Goal: Task Accomplishment & Management: Manage account settings

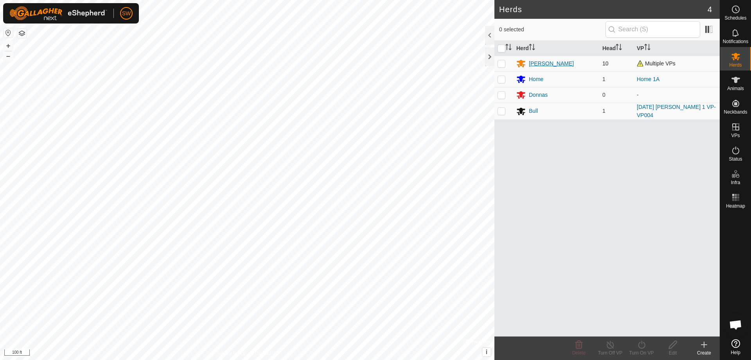
click at [533, 64] on div "[PERSON_NAME]" at bounding box center [551, 63] width 45 height 8
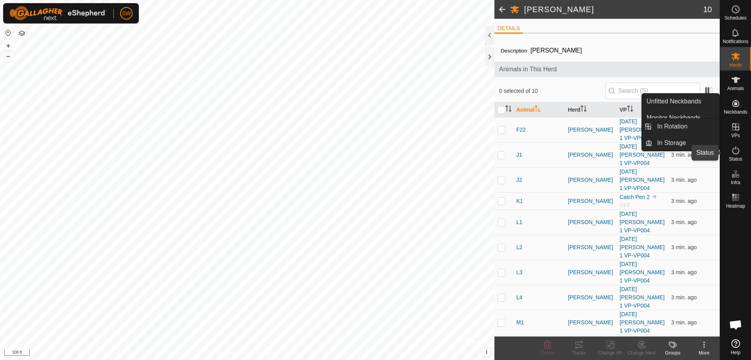
click at [740, 151] on icon at bounding box center [735, 150] width 9 height 9
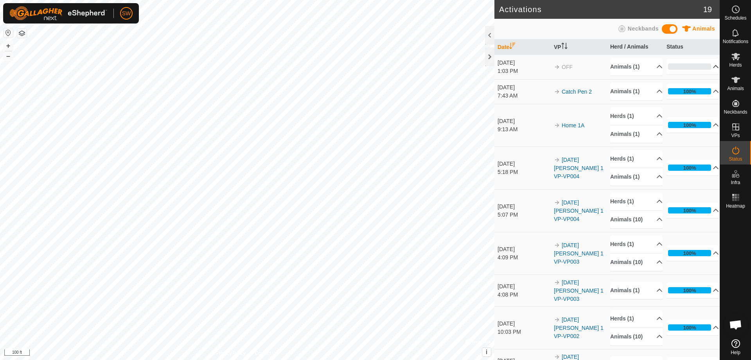
click at [701, 66] on p-accordion-header "0%" at bounding box center [693, 67] width 52 height 16
click at [707, 66] on p-accordion-header "0%" at bounding box center [693, 67] width 52 height 16
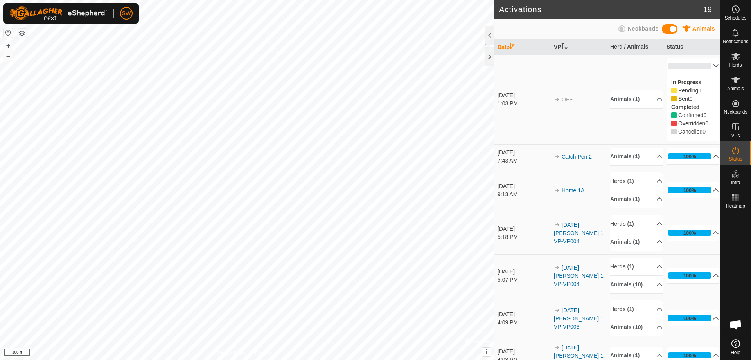
click at [707, 156] on p-accordion-header "100%" at bounding box center [693, 156] width 52 height 16
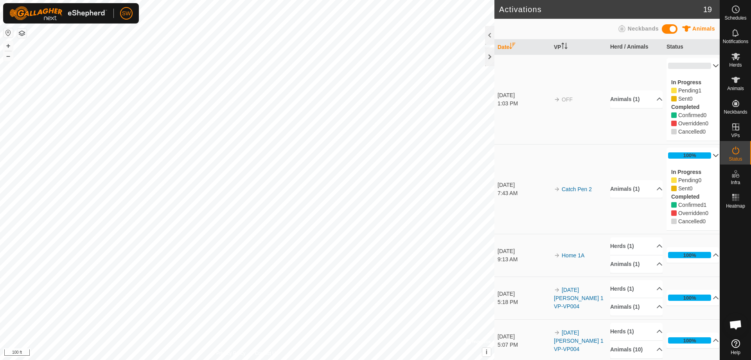
click at [617, 74] on td "Animals (1) K1" at bounding box center [635, 99] width 56 height 90
click at [704, 154] on p-accordion-header "100%" at bounding box center [693, 155] width 52 height 16
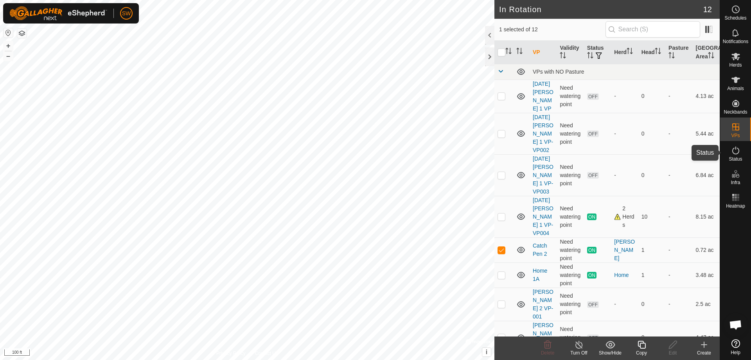
click at [737, 151] on icon at bounding box center [735, 150] width 9 height 9
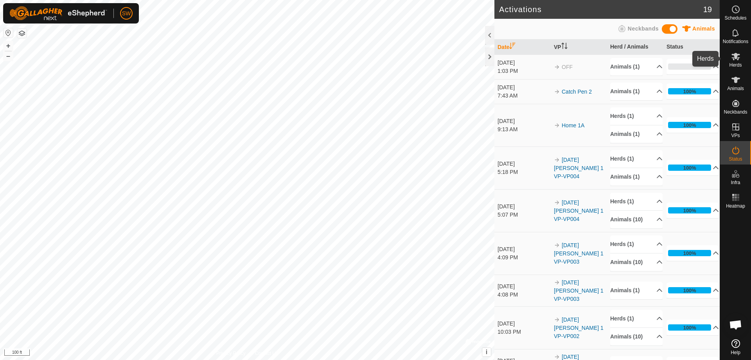
click at [739, 61] on icon at bounding box center [735, 56] width 9 height 9
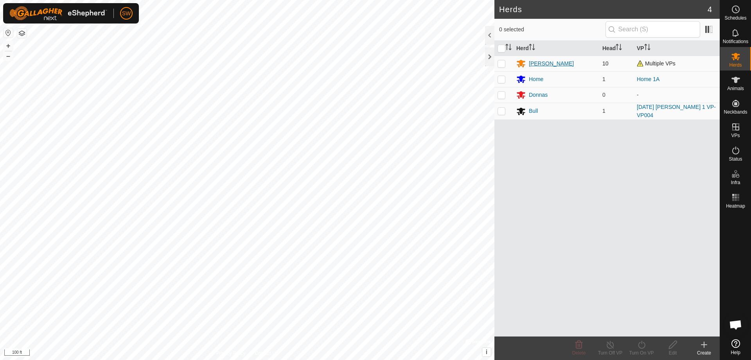
click at [540, 60] on div "[PERSON_NAME]" at bounding box center [551, 63] width 45 height 8
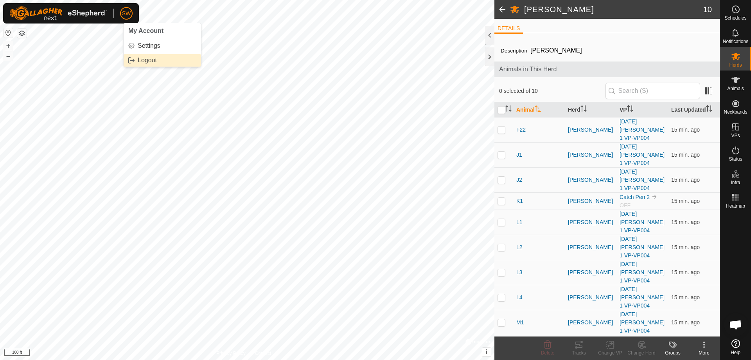
click at [144, 61] on link "Logout" at bounding box center [162, 60] width 77 height 13
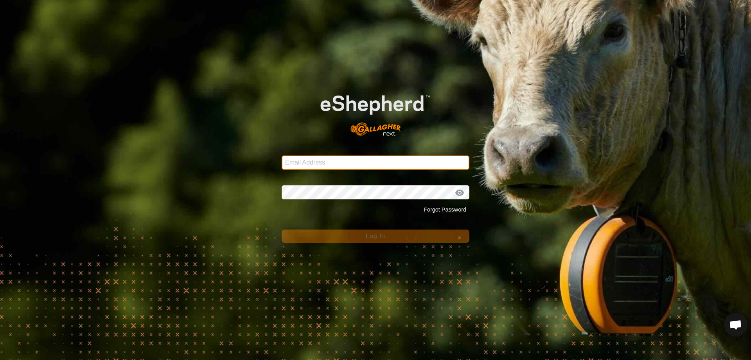
type input "[EMAIL_ADDRESS][DOMAIN_NAME]"
